Goal: Task Accomplishment & Management: Use online tool/utility

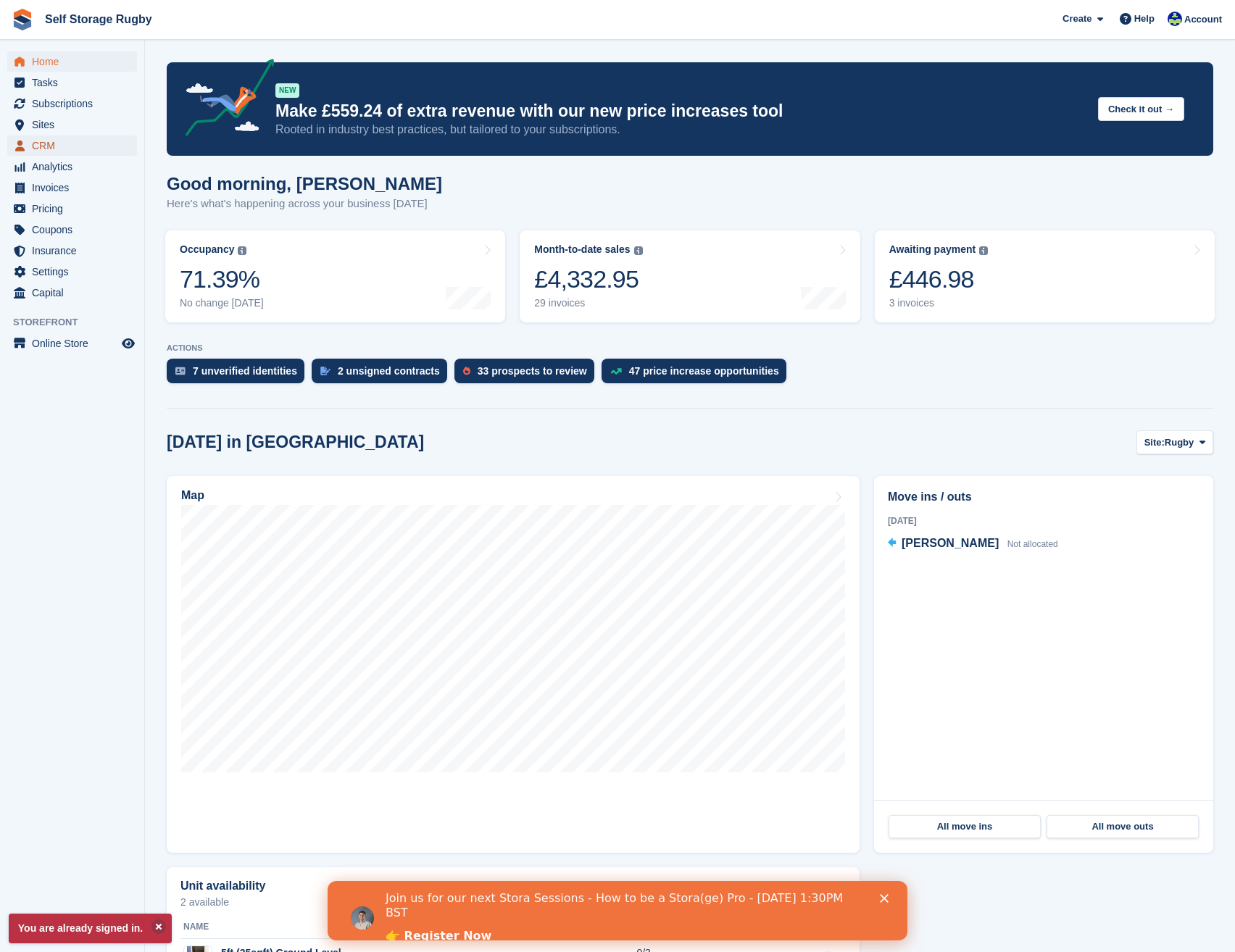
click at [51, 143] on span "CRM" at bounding box center [75, 145] width 87 height 20
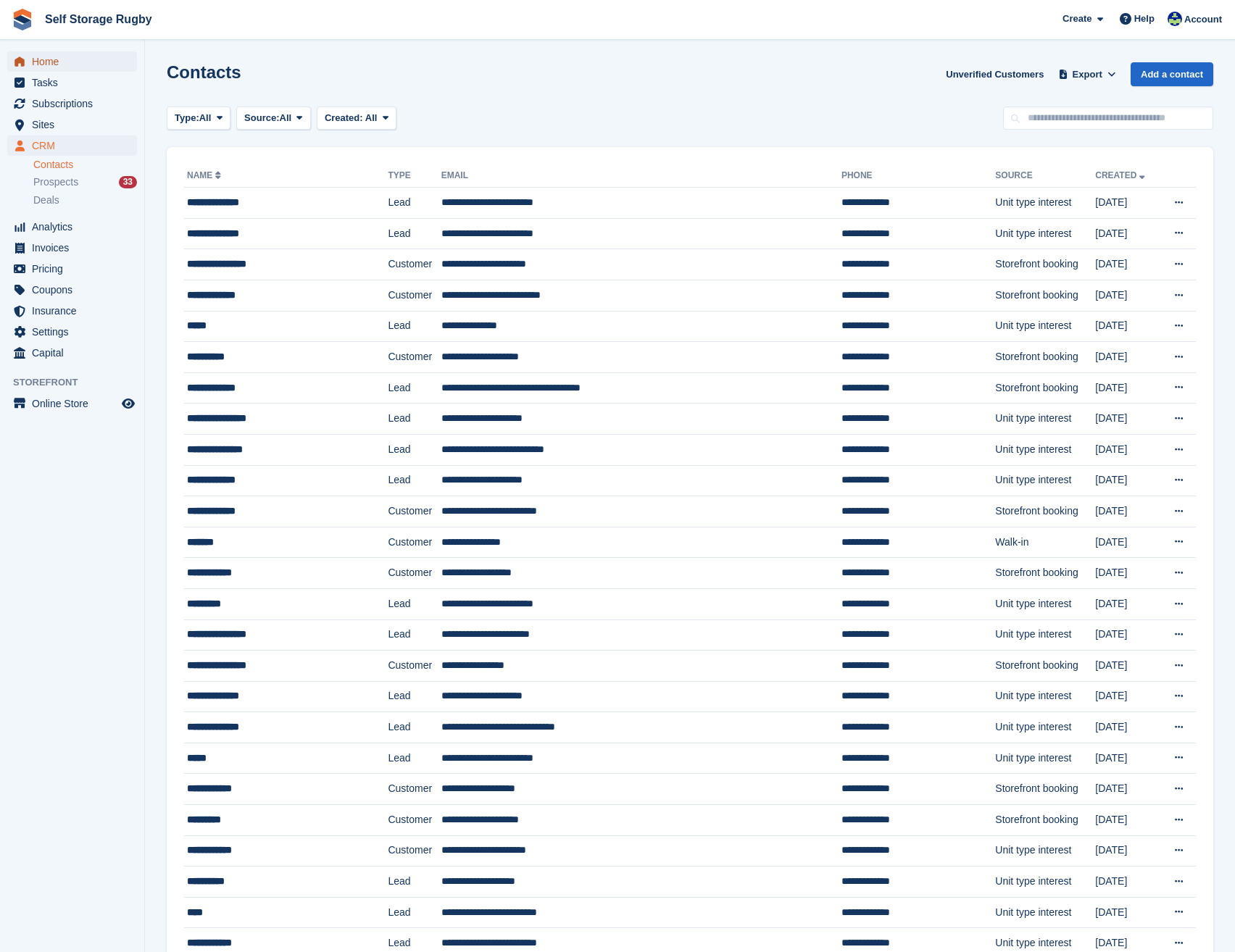
click at [60, 61] on span "Home" at bounding box center [75, 61] width 87 height 20
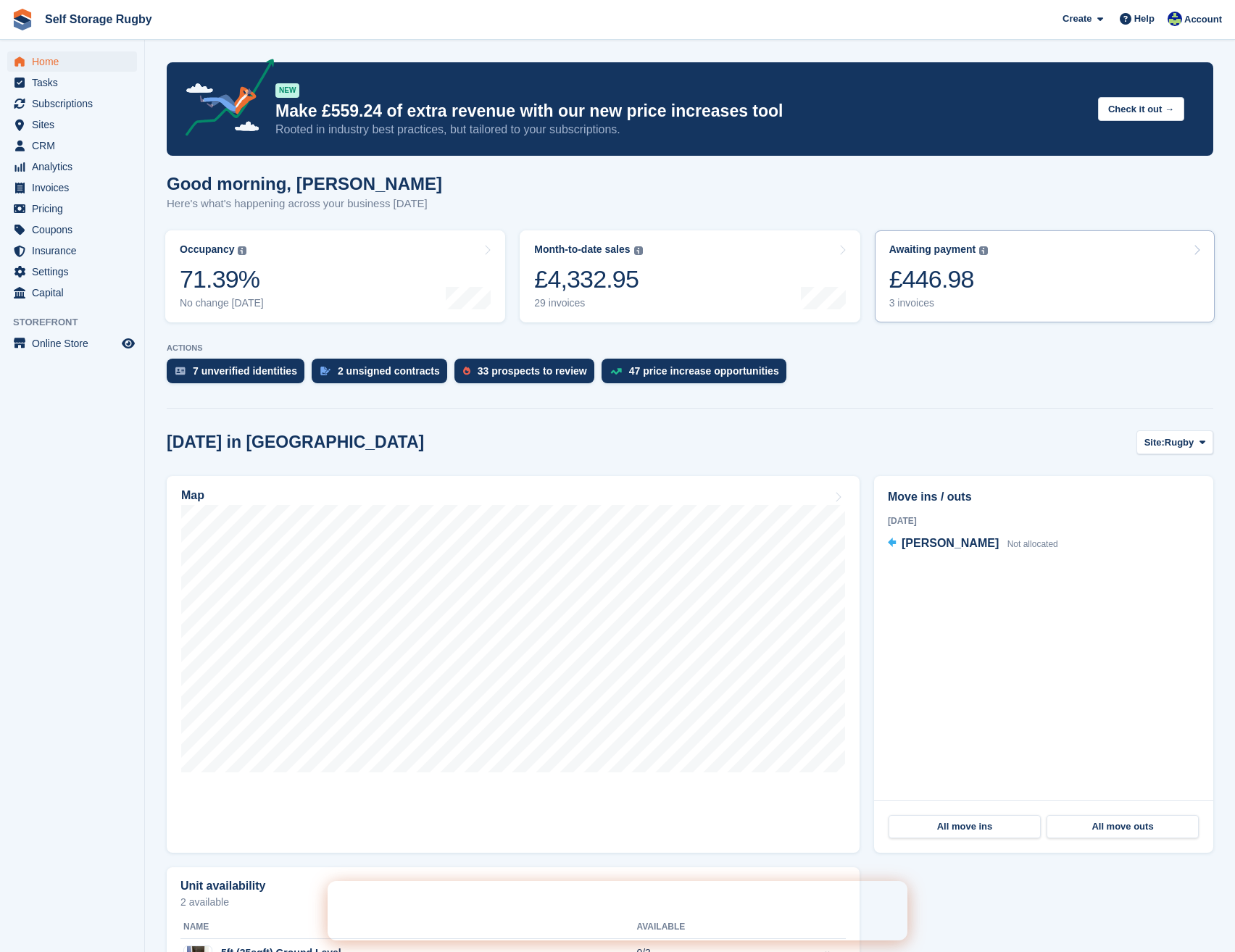
click at [1017, 256] on link "Awaiting payment The total outstanding balance on all open invoices. £446.98 3 …" at bounding box center [1043, 276] width 339 height 92
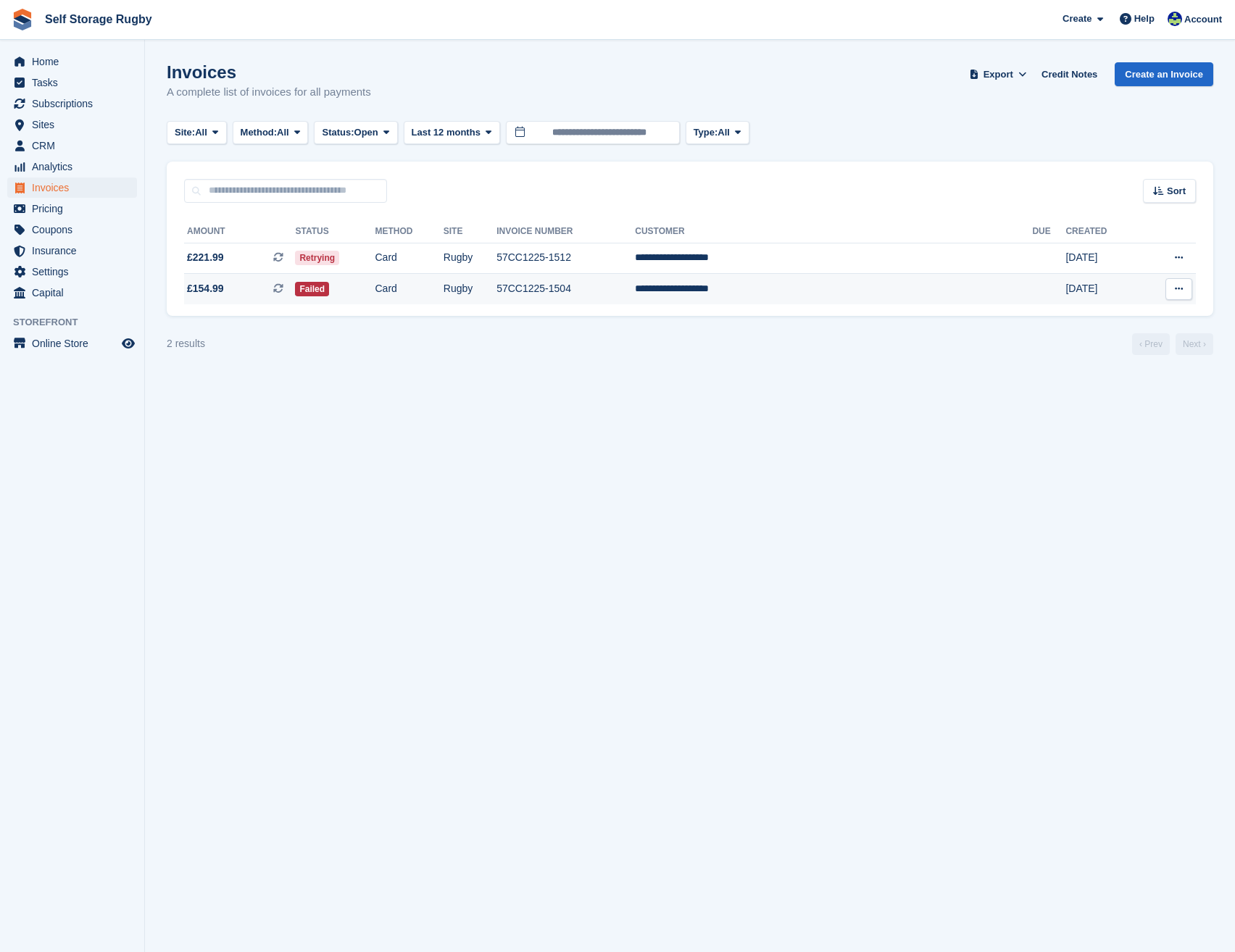
click at [442, 295] on td "Card" at bounding box center [408, 289] width 68 height 30
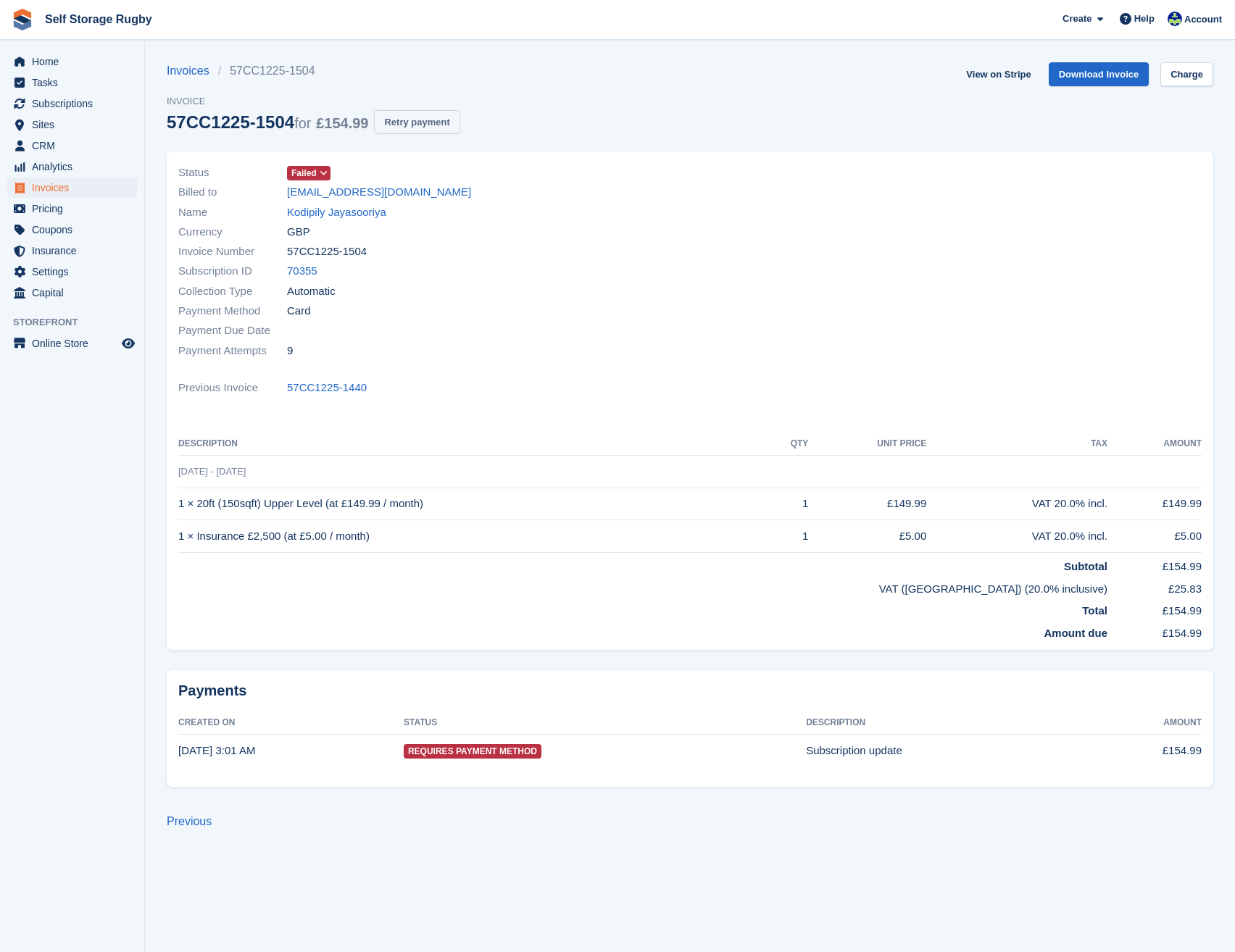
click at [401, 125] on button "Retry payment" at bounding box center [416, 122] width 86 height 24
click at [53, 64] on span "Home" at bounding box center [75, 61] width 87 height 20
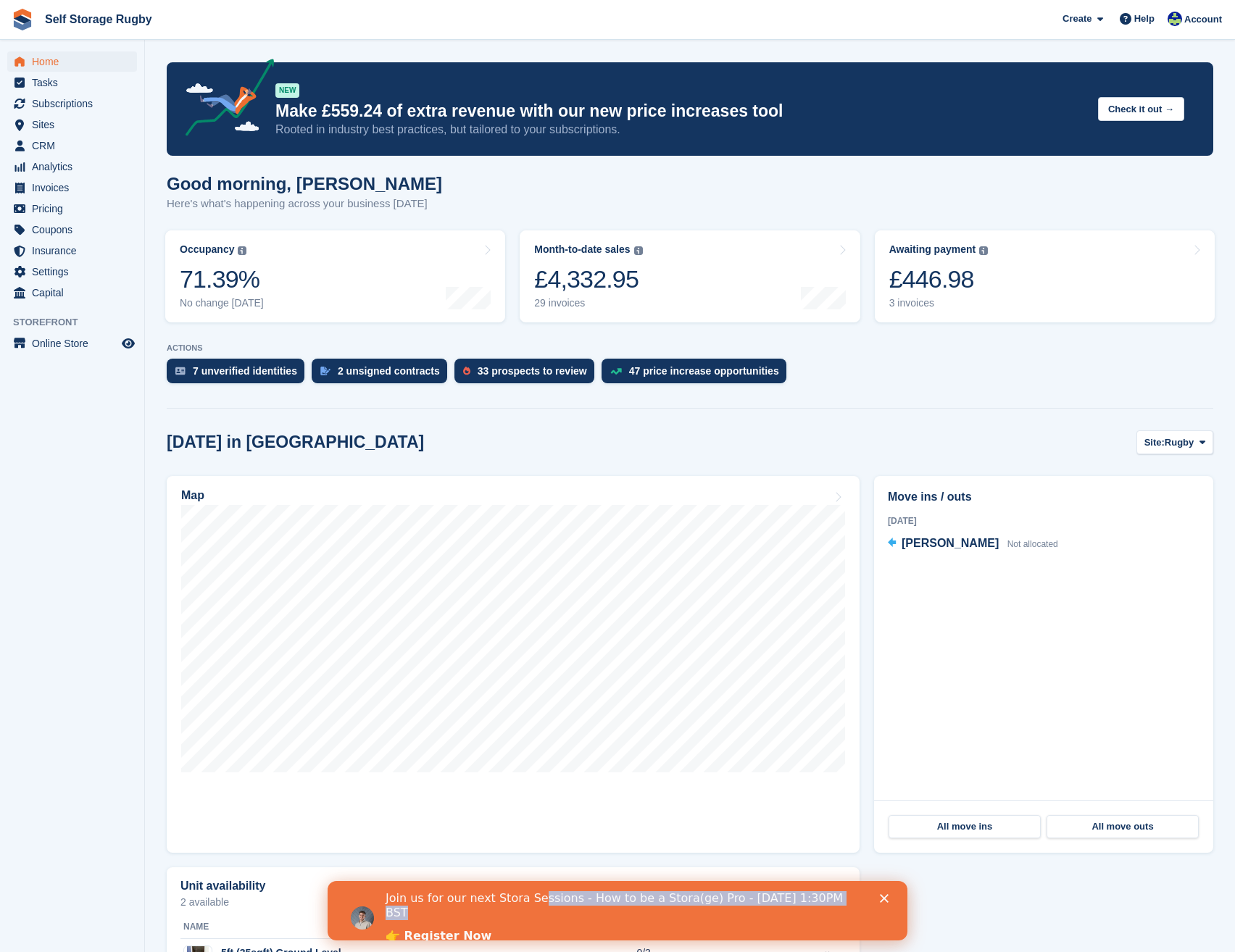
drag, startPoint x: 812, startPoint y: 901, endPoint x: 513, endPoint y: 917, distance: 299.4
click at [513, 917] on div "Join us for our next Stora Sessions - How to be a Stora(ge) Pro - August 20th 1…" at bounding box center [634, 918] width 499 height 62
drag, startPoint x: 513, startPoint y: 917, endPoint x: 457, endPoint y: 923, distance: 56.3
click at [457, 929] on link "👉 Register Now" at bounding box center [438, 936] width 106 height 16
